Goal: Information Seeking & Learning: Understand process/instructions

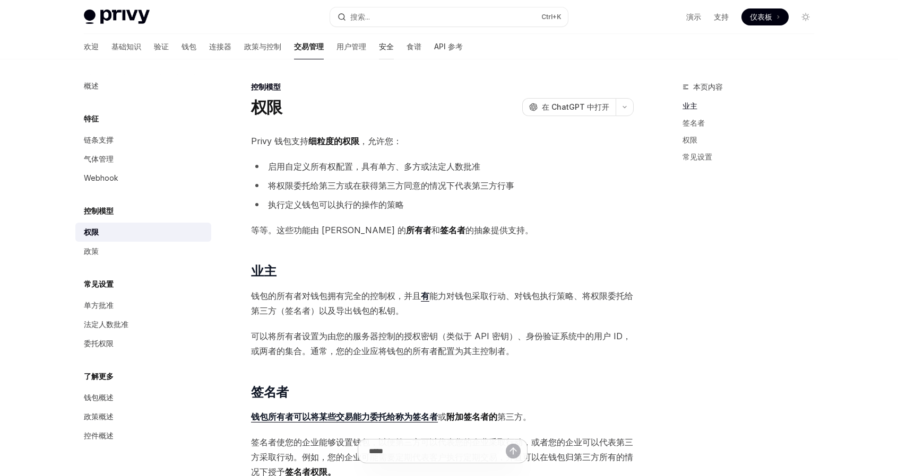
click at [379, 45] on font "安全" at bounding box center [386, 46] width 15 height 9
type textarea "*"
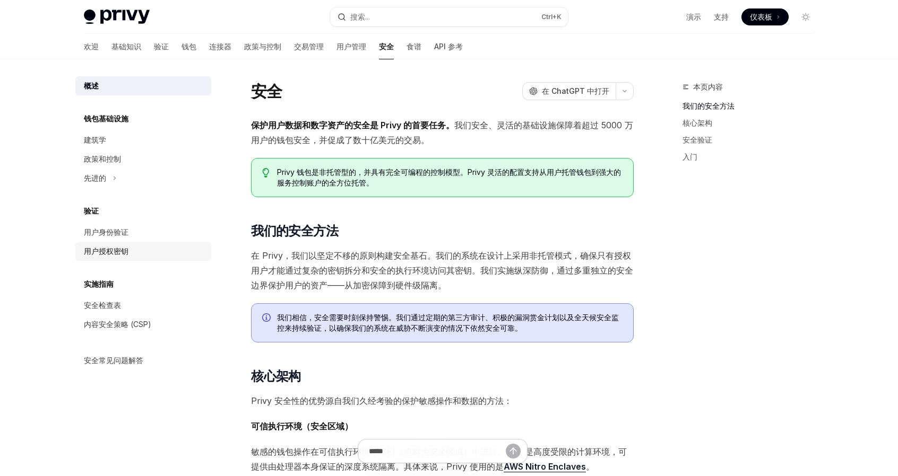
click at [118, 251] on font "用户授权密钥" at bounding box center [106, 251] width 45 height 9
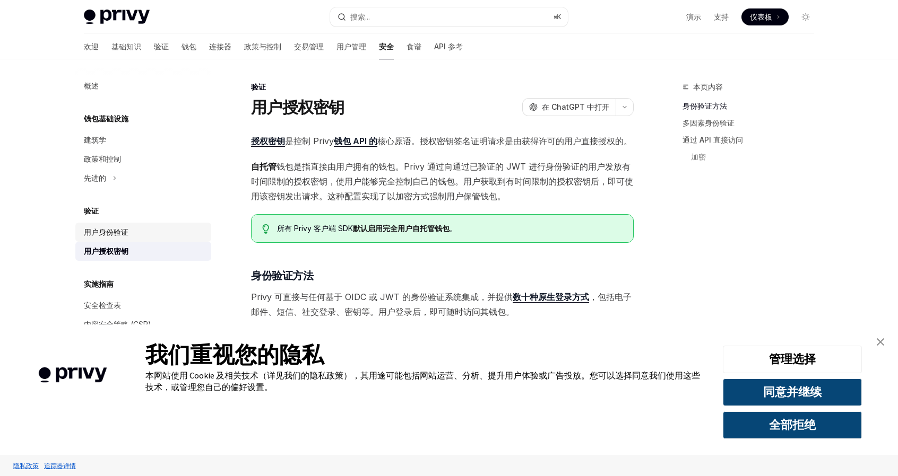
click at [129, 230] on div "用户身份验证" at bounding box center [144, 232] width 121 height 13
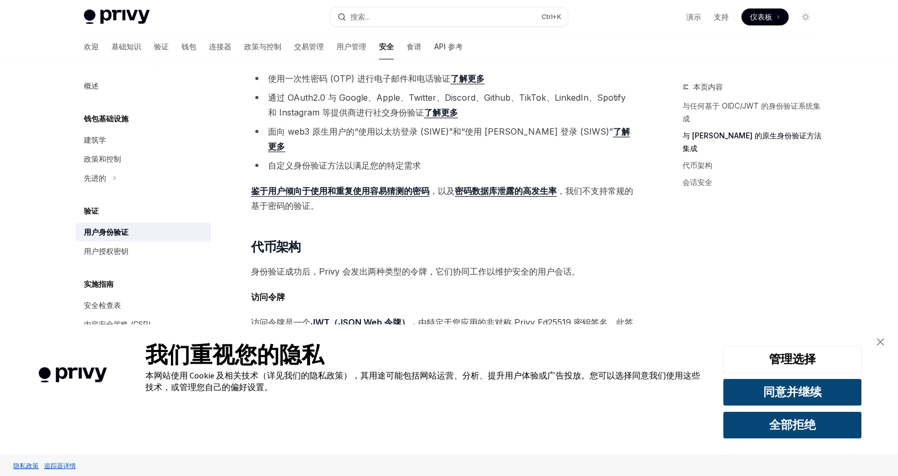
scroll to position [400, 0]
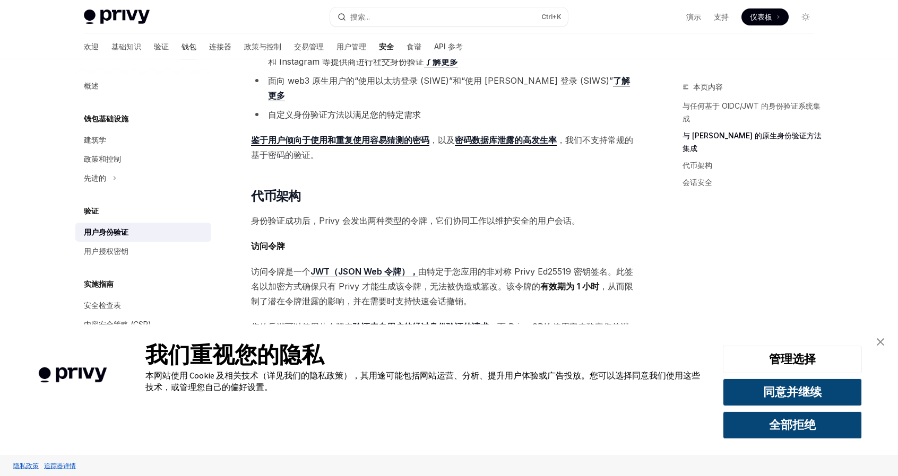
click at [181, 48] on font "钱包" at bounding box center [188, 46] width 15 height 9
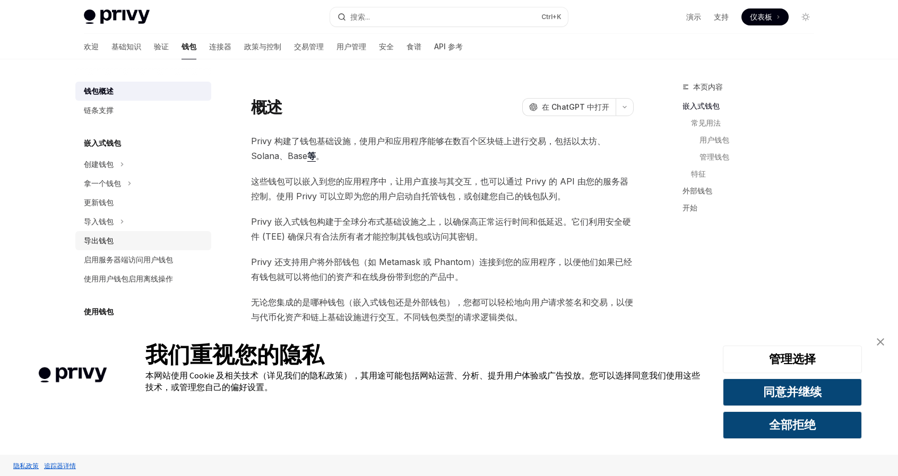
click at [114, 238] on div "导出钱包" at bounding box center [144, 241] width 121 height 13
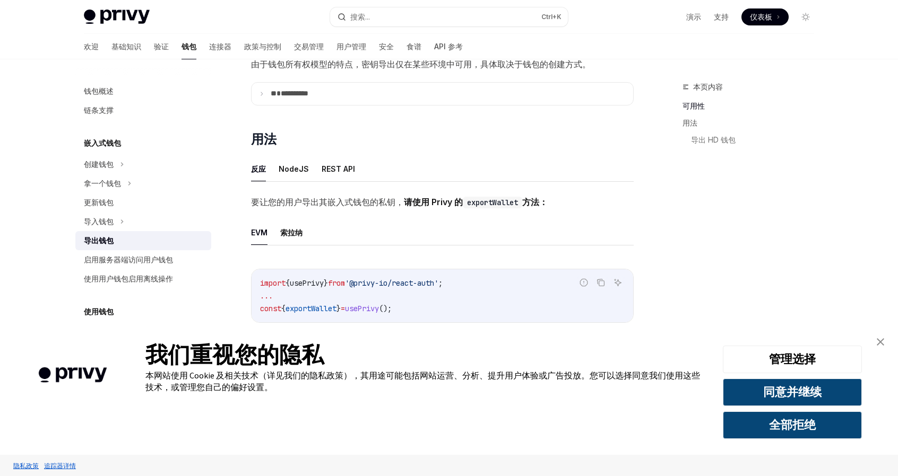
scroll to position [159, 0]
click at [343, 165] on font "REST API" at bounding box center [338, 167] width 33 height 9
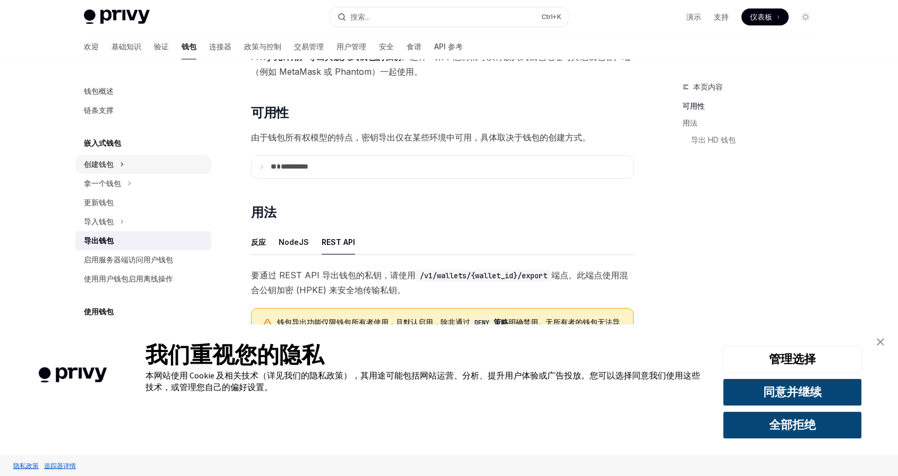
scroll to position [53, 0]
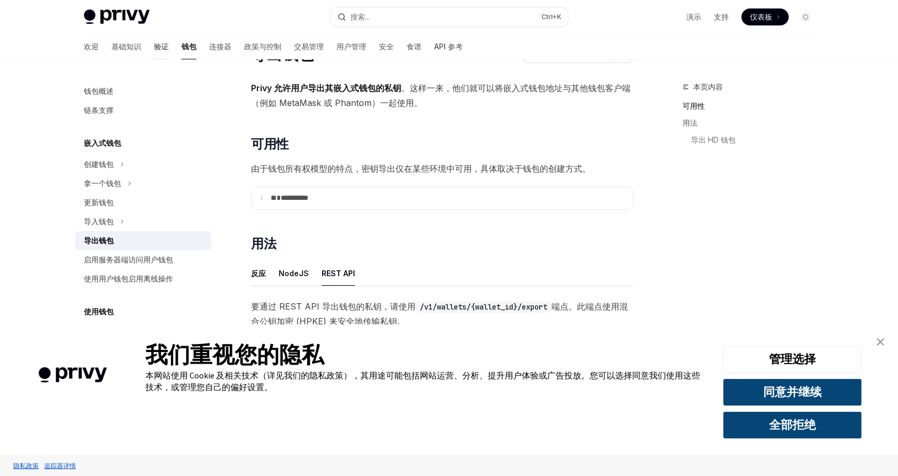
click at [154, 47] on font "验证" at bounding box center [161, 46] width 15 height 9
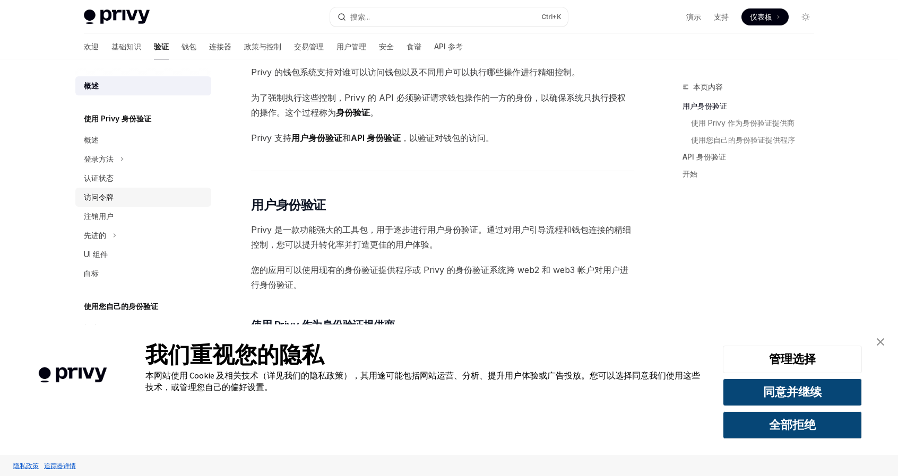
click at [115, 200] on div "访问令牌" at bounding box center [144, 197] width 121 height 13
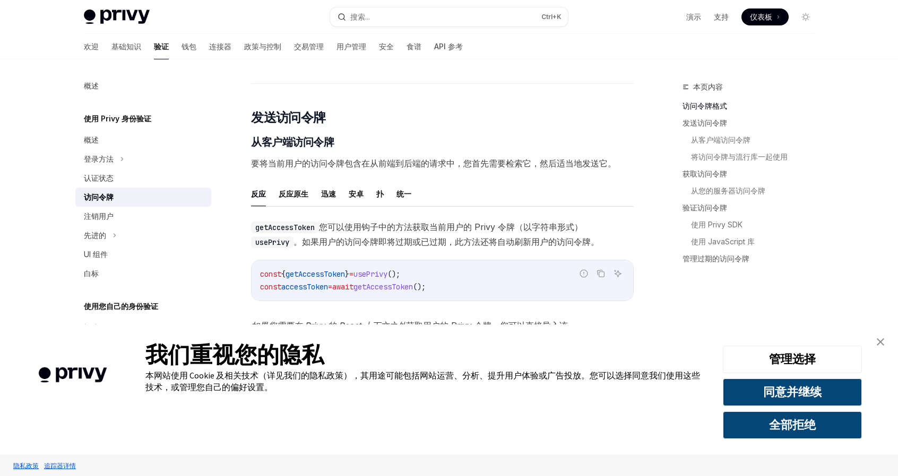
scroll to position [371, 0]
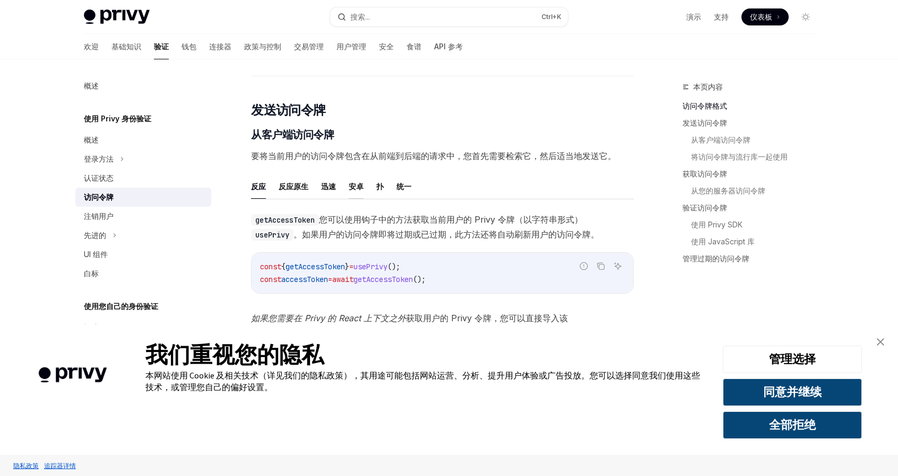
click at [357, 182] on font "安卓" at bounding box center [356, 186] width 15 height 9
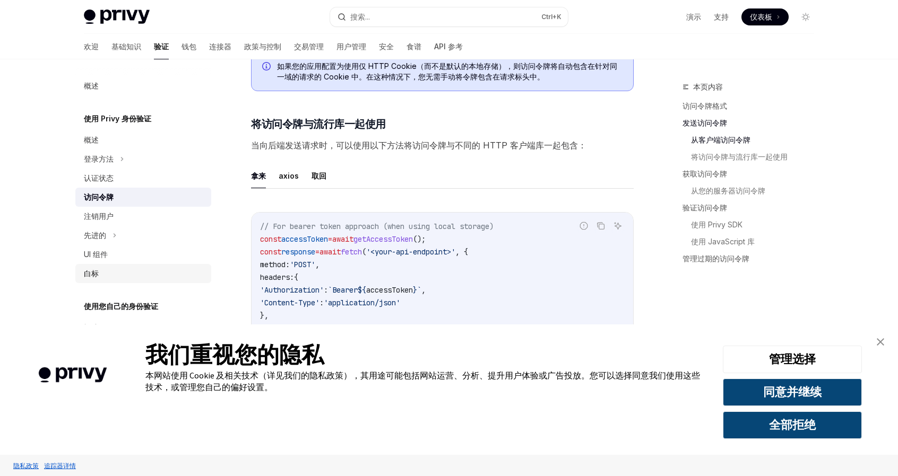
scroll to position [849, 0]
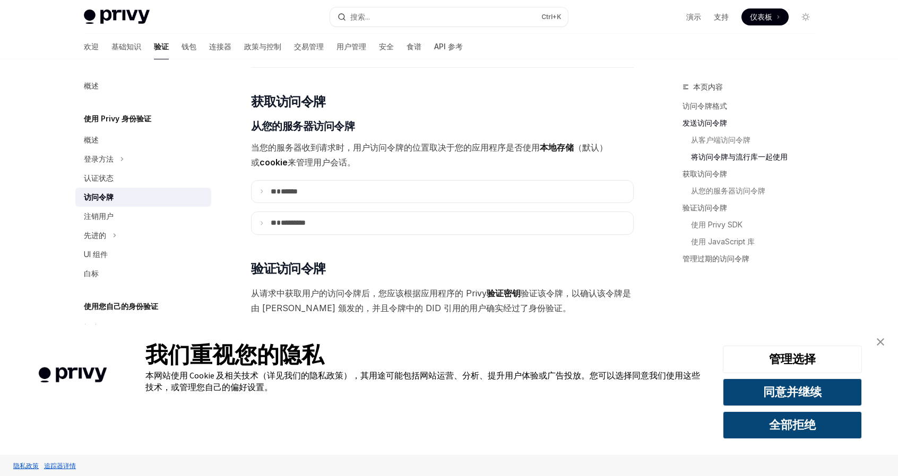
scroll to position [1273, 0]
drag, startPoint x: 438, startPoint y: 204, endPoint x: 591, endPoint y: 107, distance: 181.3
click at [591, 107] on h2 "​ 获取访问令牌" at bounding box center [442, 101] width 383 height 17
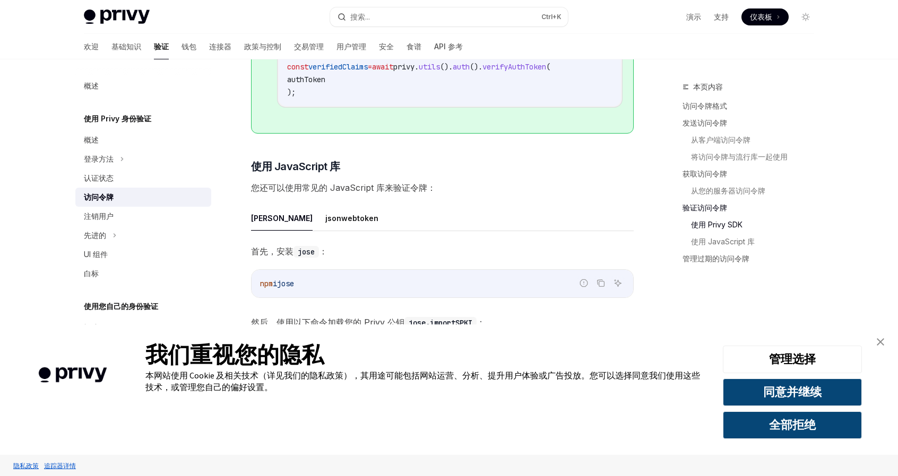
scroll to position [2175, 0]
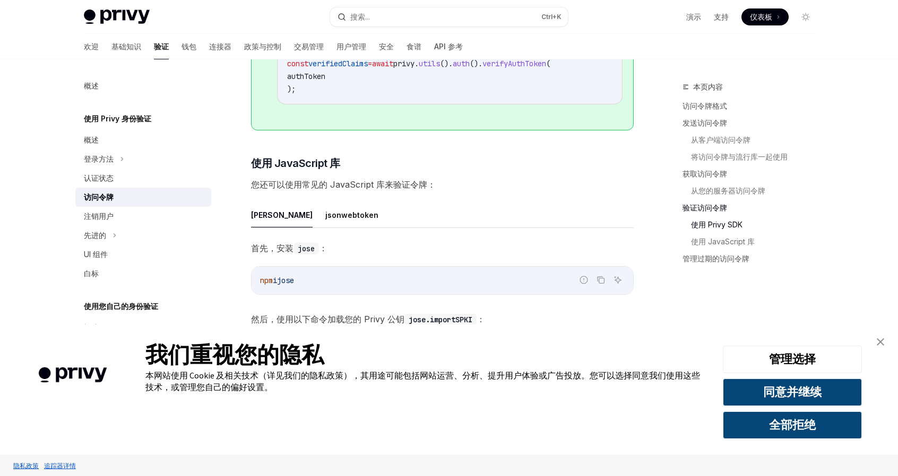
click at [92, 309] on font "使用您自己的身份验证" at bounding box center [121, 306] width 74 height 9
click at [102, 305] on font "使用您自己的身份验证" at bounding box center [121, 306] width 74 height 9
click at [100, 325] on div "概述" at bounding box center [144, 328] width 121 height 13
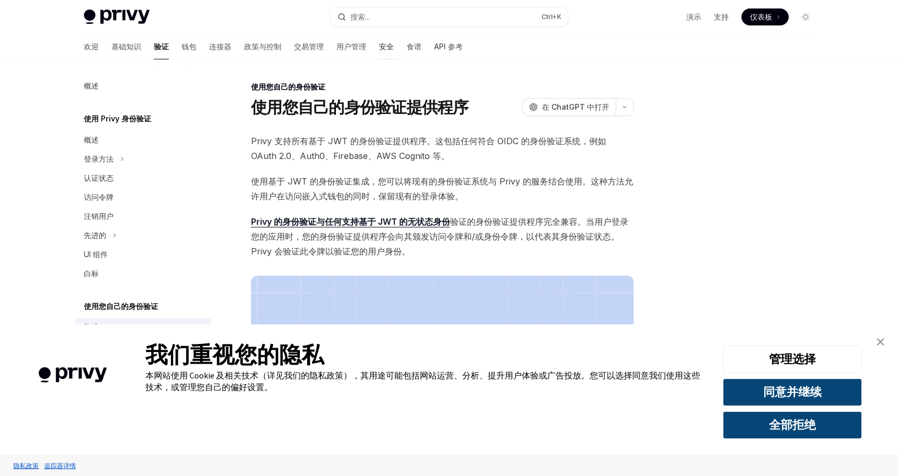
click at [379, 46] on font "安全" at bounding box center [386, 46] width 15 height 9
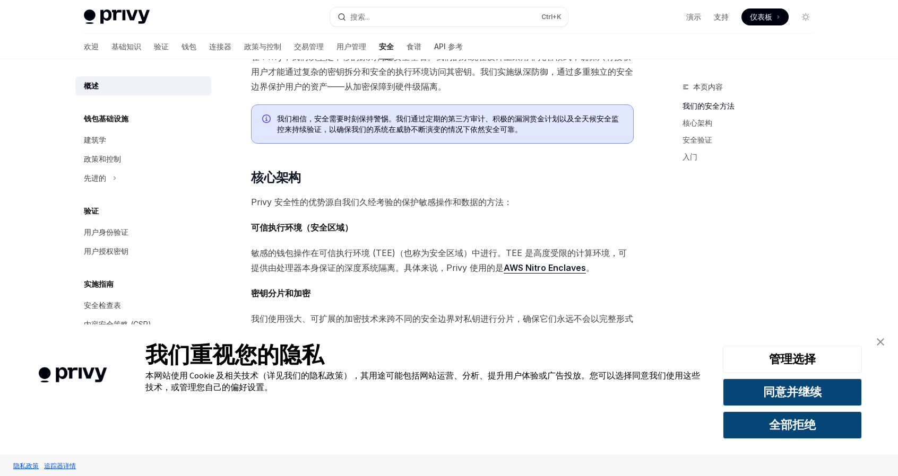
scroll to position [212, 0]
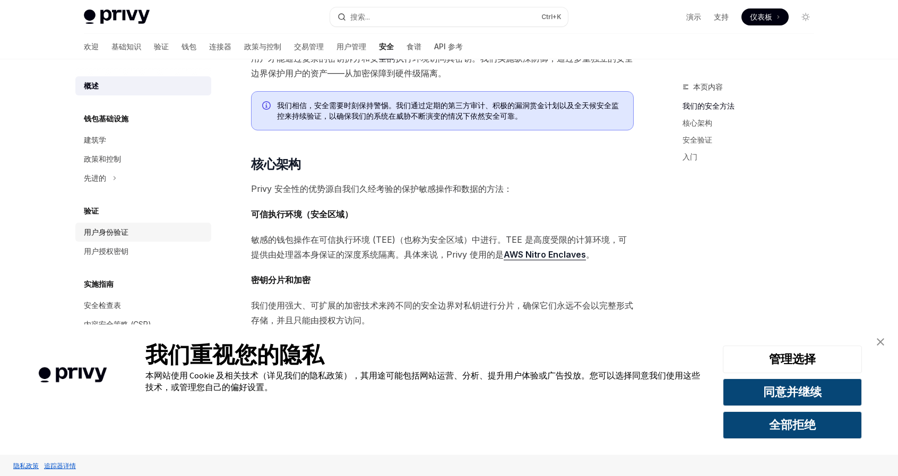
click at [132, 234] on div "用户身份验证" at bounding box center [144, 232] width 121 height 13
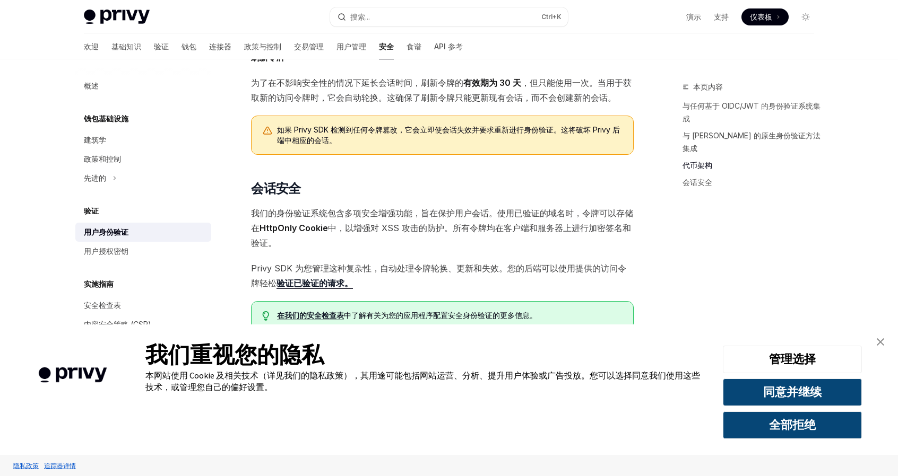
scroll to position [718, 0]
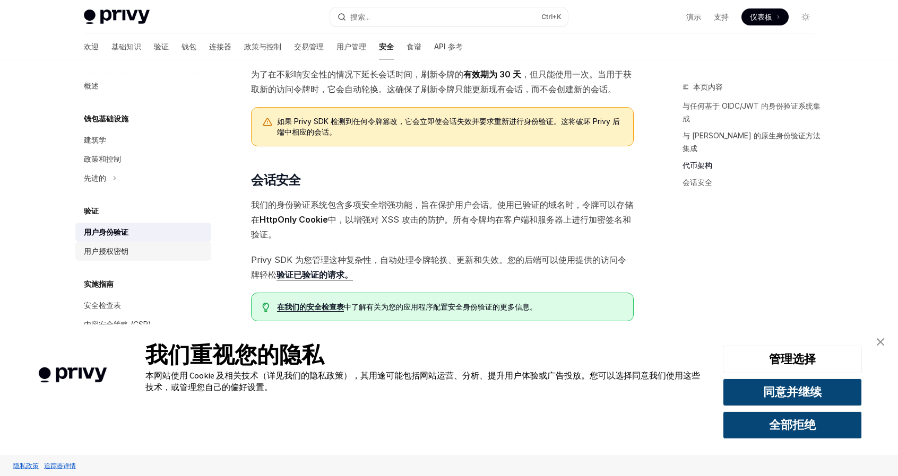
click at [111, 252] on font "用户授权密钥" at bounding box center [106, 251] width 45 height 9
type textarea "*"
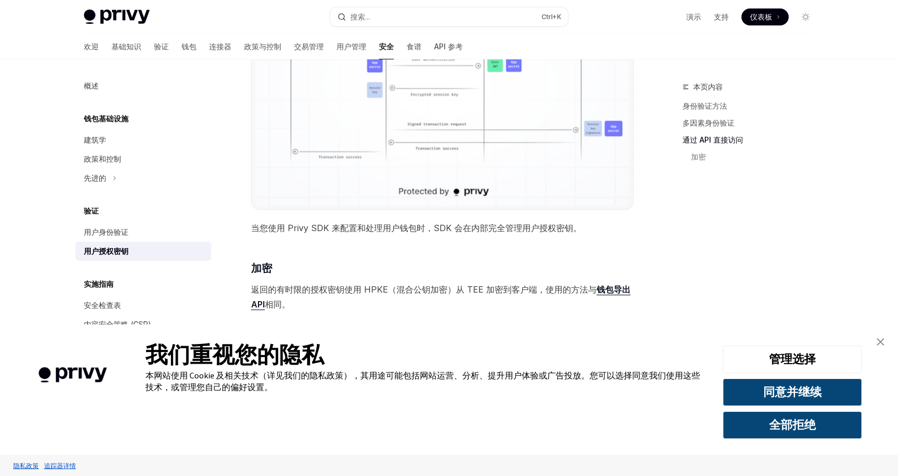
scroll to position [815, 0]
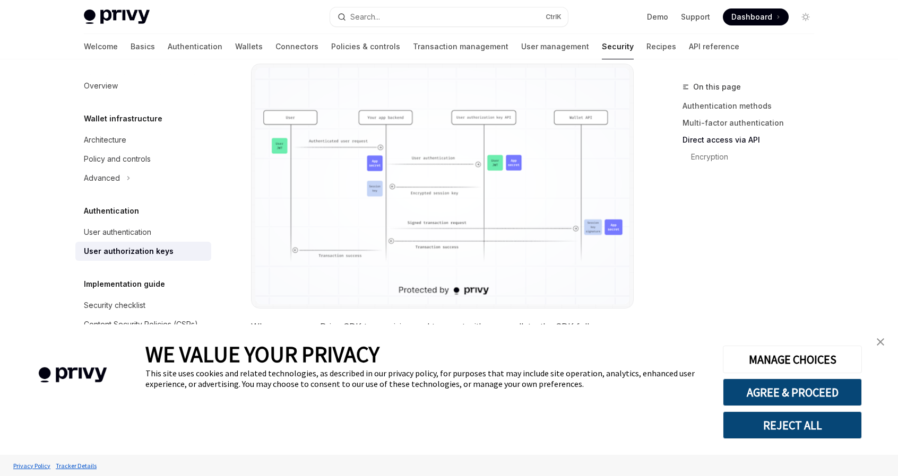
click at [755, 107] on link "Authentication methods" at bounding box center [752, 106] width 140 height 17
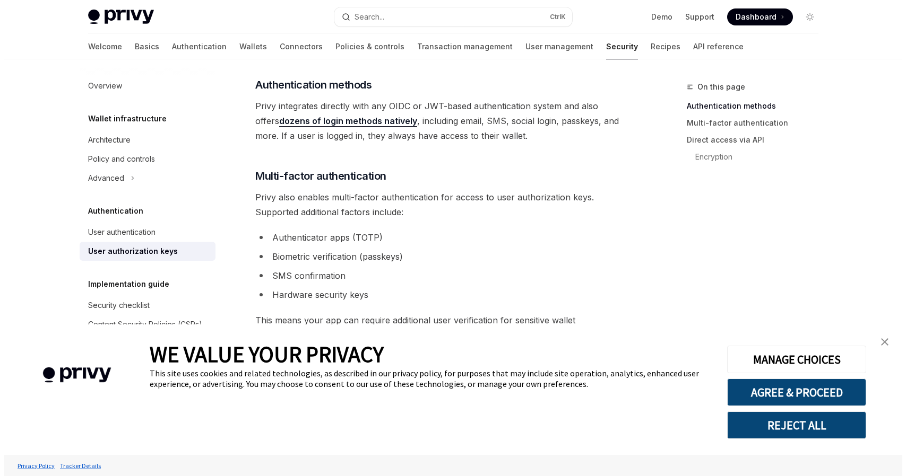
scroll to position [217, 0]
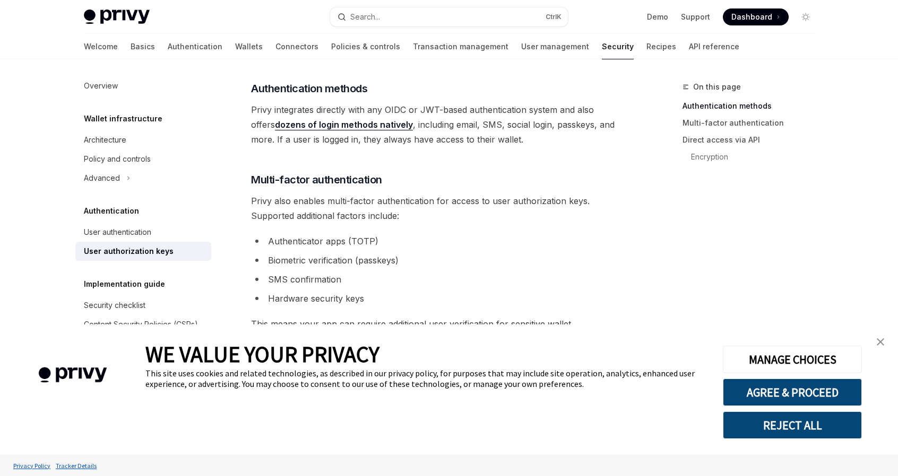
click at [585, 270] on ul "Authenticator apps (TOTP) Biometric verification (passkeys) SMS confirmation Ha…" at bounding box center [442, 270] width 383 height 72
click at [374, 16] on div "Search..." at bounding box center [365, 17] width 30 height 13
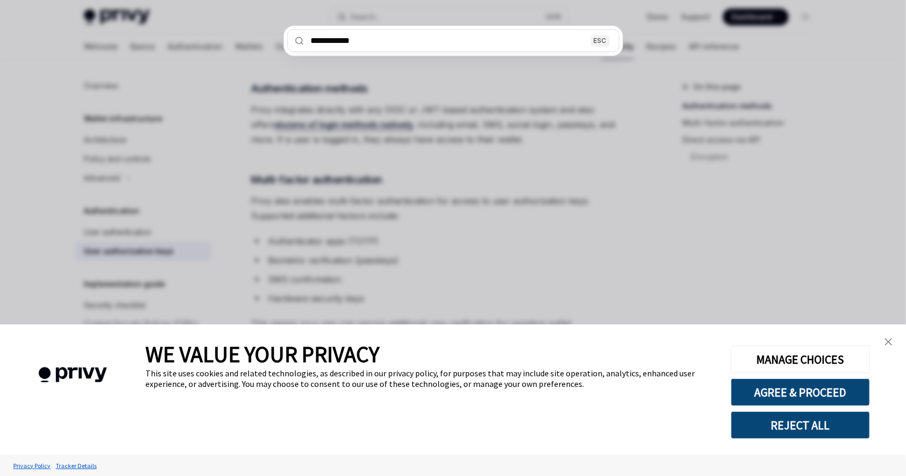
type input "**********"
click at [599, 39] on div "ESC" at bounding box center [600, 40] width 19 height 11
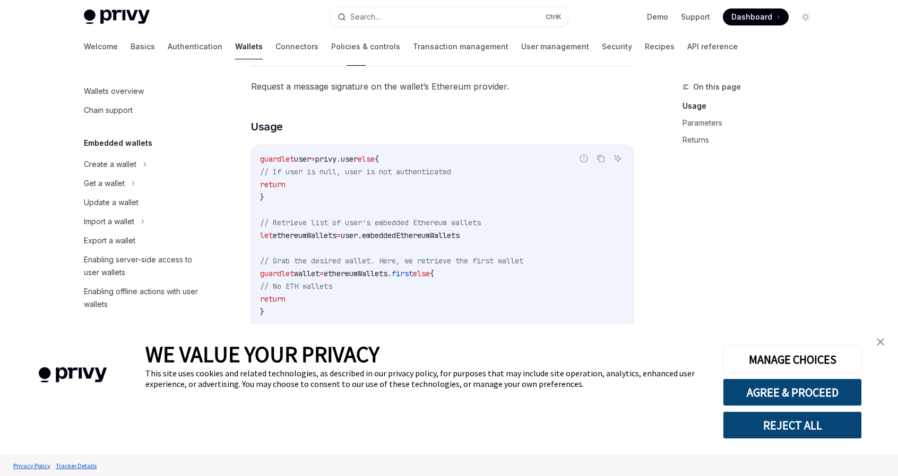
scroll to position [53, 0]
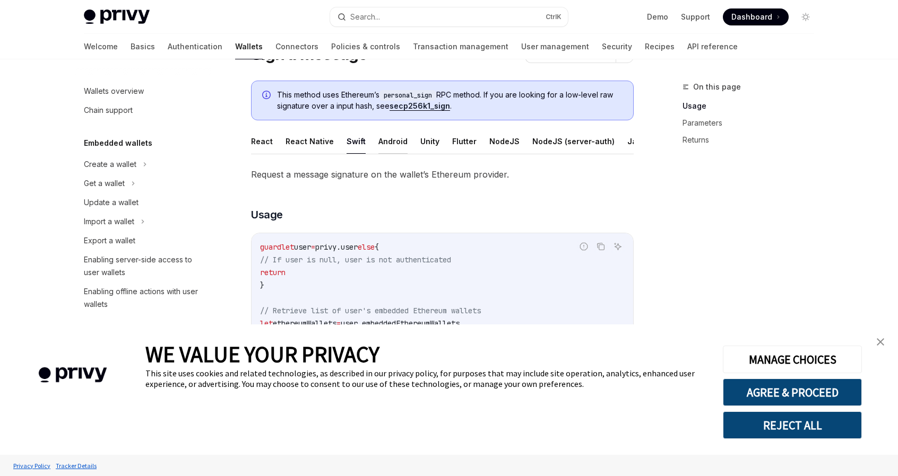
click at [383, 140] on button "Android" at bounding box center [392, 141] width 29 height 25
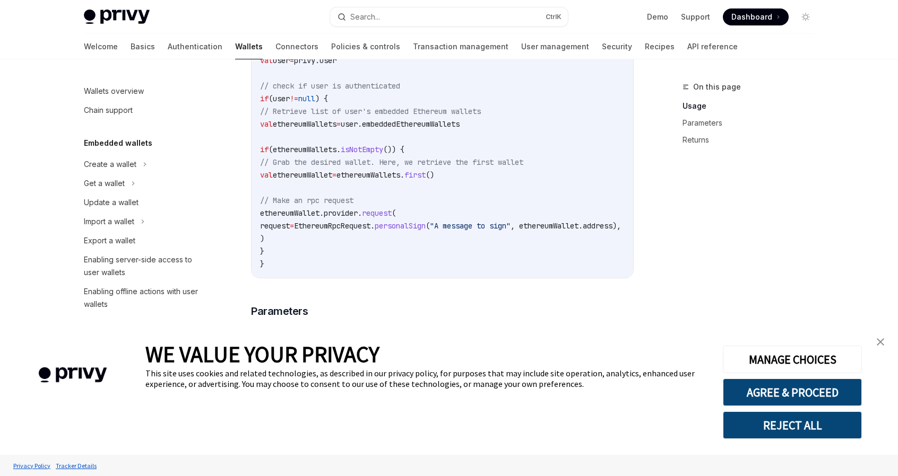
click at [340, 231] on span "EthereumRpcRequest." at bounding box center [334, 226] width 81 height 10
copy span "EthereumRpcRequest"
click at [290, 231] on span "request" at bounding box center [275, 226] width 30 height 10
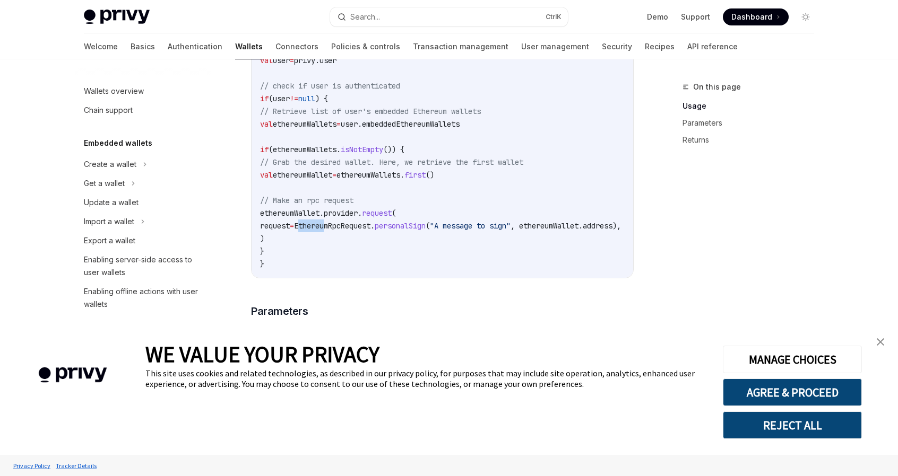
drag, startPoint x: 331, startPoint y: 230, endPoint x: 359, endPoint y: 232, distance: 28.2
click at [359, 231] on span "EthereumRpcRequest." at bounding box center [334, 226] width 81 height 10
click at [438, 207] on code "// Get Privy user val user = privy.user // check if user is authenticated if (u…" at bounding box center [453, 155] width 386 height 229
drag, startPoint x: 331, startPoint y: 231, endPoint x: 467, endPoint y: 231, distance: 136.4
click at [467, 231] on span "request = EthereumRpcRequest. personalSign ( "A message to sign" , ethereumWall…" at bounding box center [440, 226] width 361 height 10
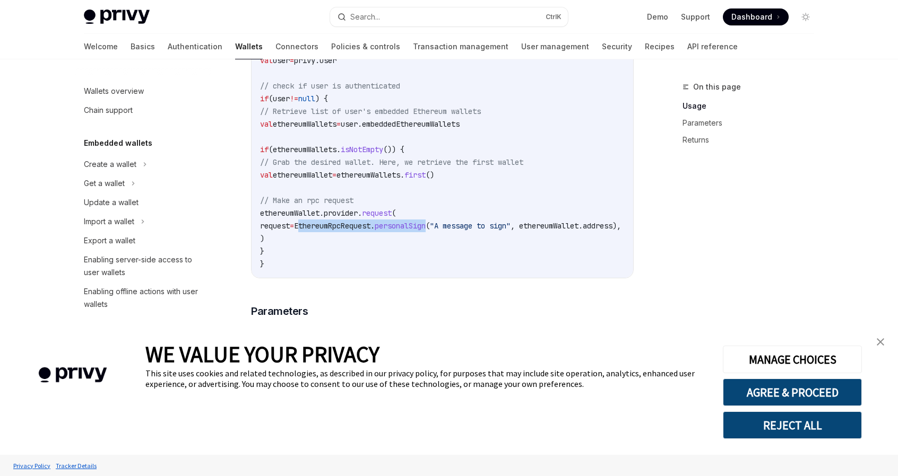
copy span "EthereumRpcRequest. personalSign"
click at [324, 248] on code "// Get Privy user val user = privy.user // check if user is authenticated if (u…" at bounding box center [453, 155] width 386 height 229
click at [290, 231] on span "request" at bounding box center [275, 226] width 30 height 10
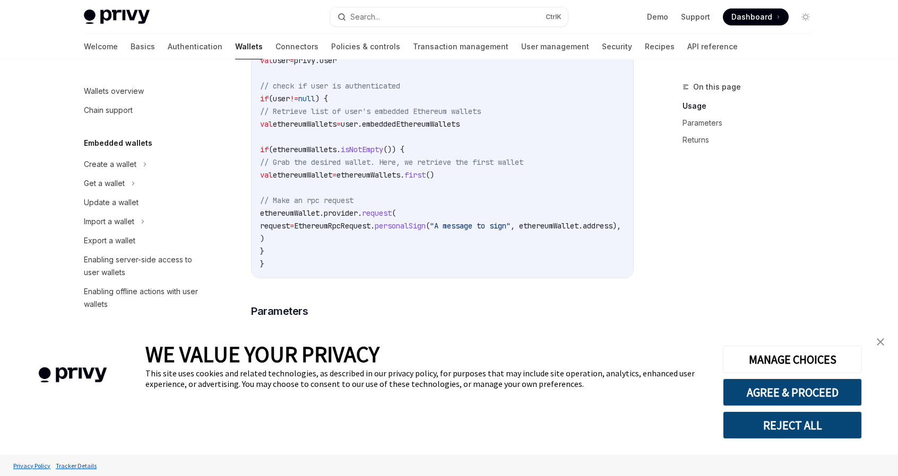
click at [391, 218] on span "request" at bounding box center [377, 214] width 30 height 10
click at [426, 231] on span "personalSign" at bounding box center [400, 226] width 51 height 10
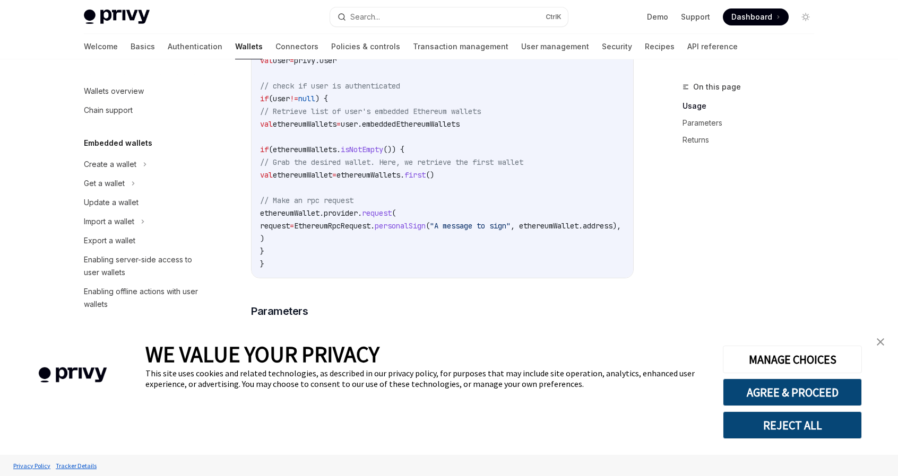
click at [510, 231] on span ""A message to sign"" at bounding box center [470, 226] width 81 height 10
click at [331, 231] on span "EthereumRpcRequest." at bounding box center [334, 226] width 81 height 10
click at [526, 439] on div "WE VALUE YOUR PRIVACY This site uses cookies and related technologies, as descr…" at bounding box center [425, 390] width 561 height 131
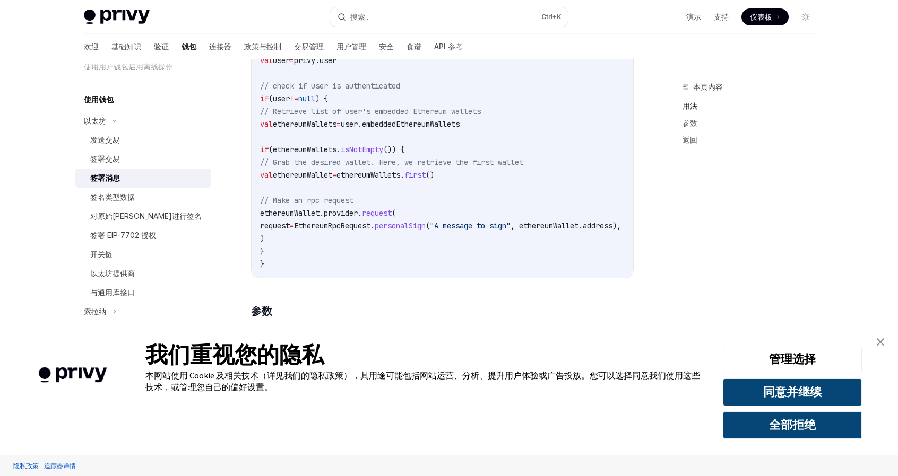
scroll to position [225, 0]
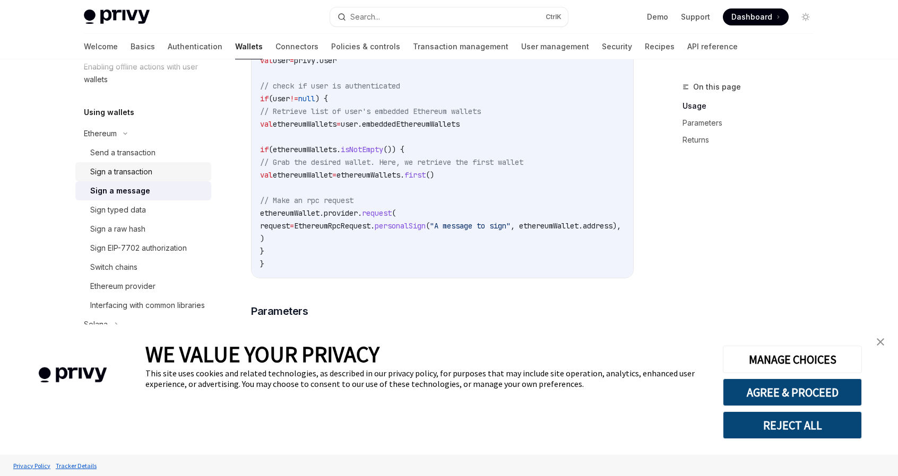
click at [133, 171] on div "Sign a transaction" at bounding box center [121, 172] width 62 height 13
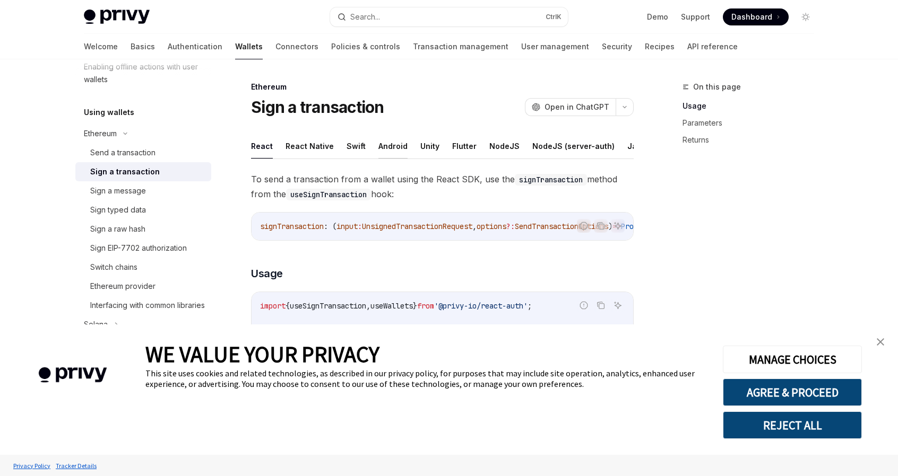
click at [397, 146] on button "Android" at bounding box center [392, 146] width 29 height 25
type textarea "*"
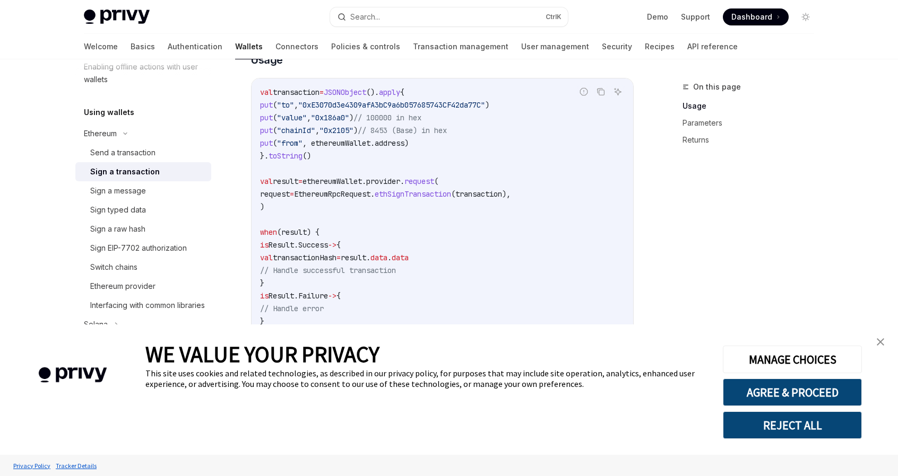
scroll to position [212, 0]
click at [601, 98] on icon "Copy the contents from the code block" at bounding box center [600, 93] width 8 height 8
click at [605, 98] on icon "Copy the contents from the code block" at bounding box center [600, 93] width 8 height 8
